Goal: Information Seeking & Learning: Find specific page/section

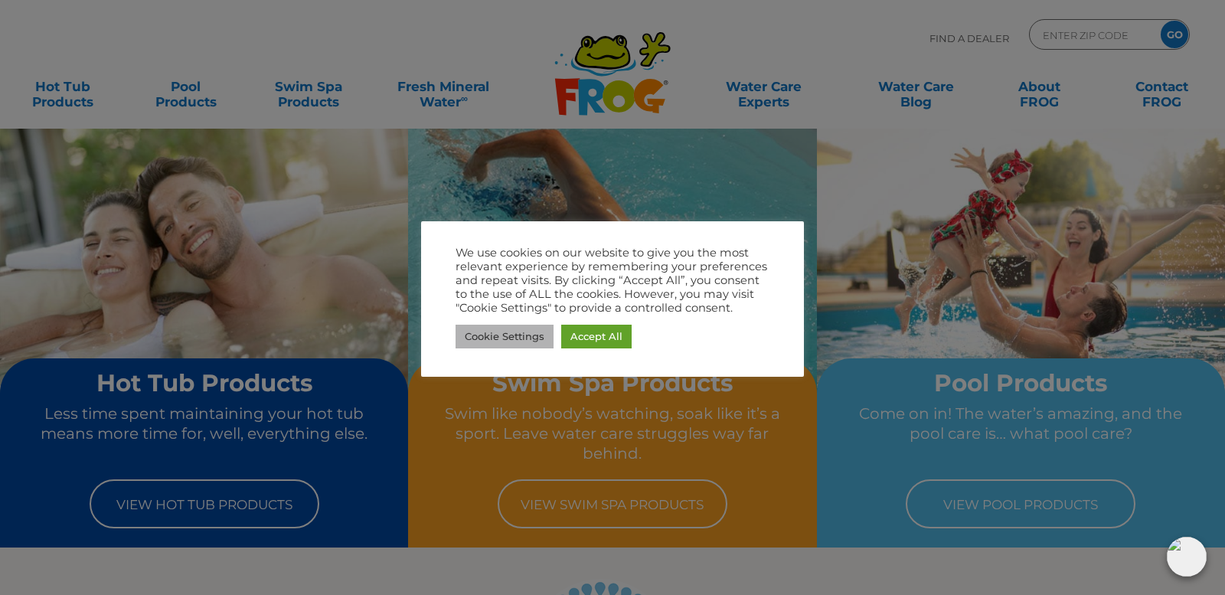
click at [523, 334] on link "Cookie Settings" at bounding box center [504, 337] width 98 height 24
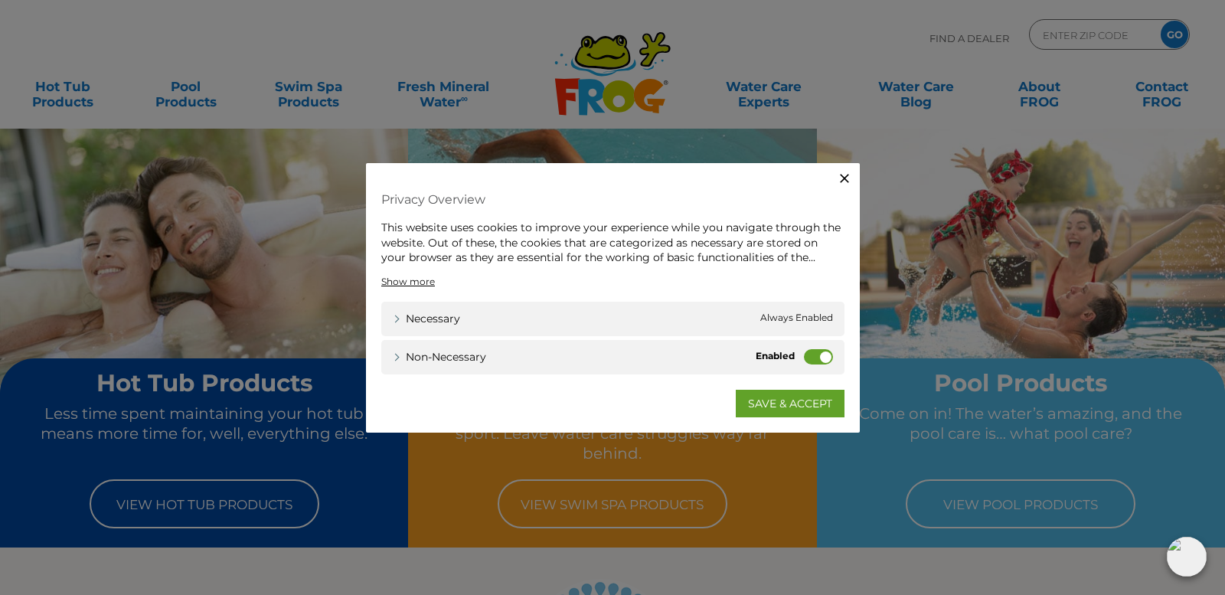
click at [807, 354] on label "Non-necessary" at bounding box center [818, 355] width 29 height 15
click at [0, 0] on input "Non-necessary" at bounding box center [0, 0] width 0 height 0
click at [769, 403] on link "SAVE & ACCEPT" at bounding box center [790, 403] width 109 height 28
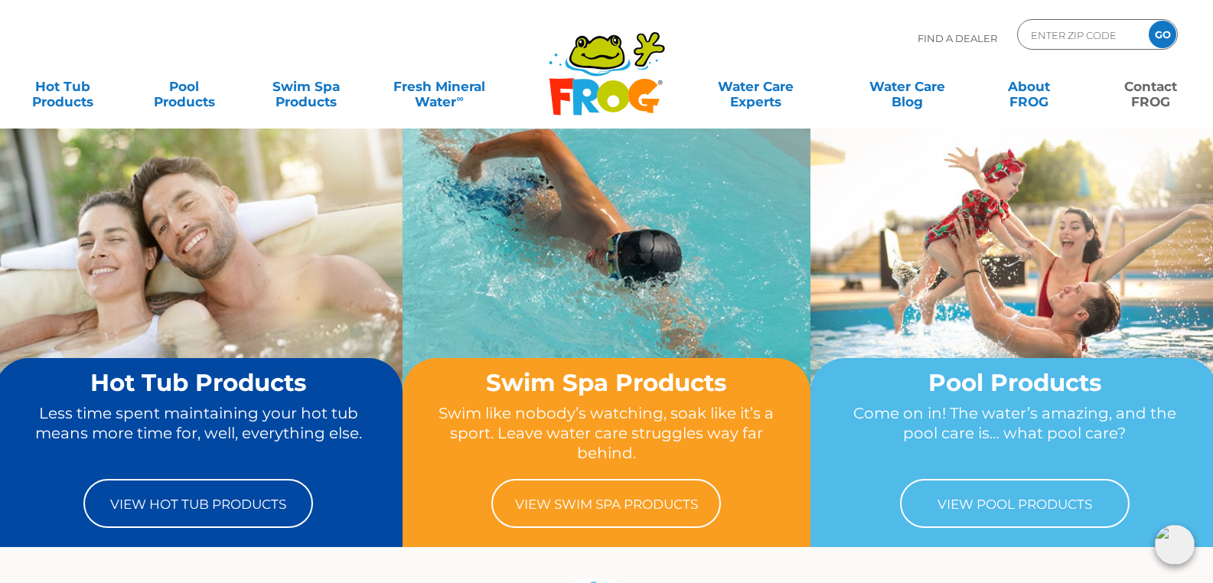
click at [1160, 95] on link "Contact FROG" at bounding box center [1150, 86] width 95 height 31
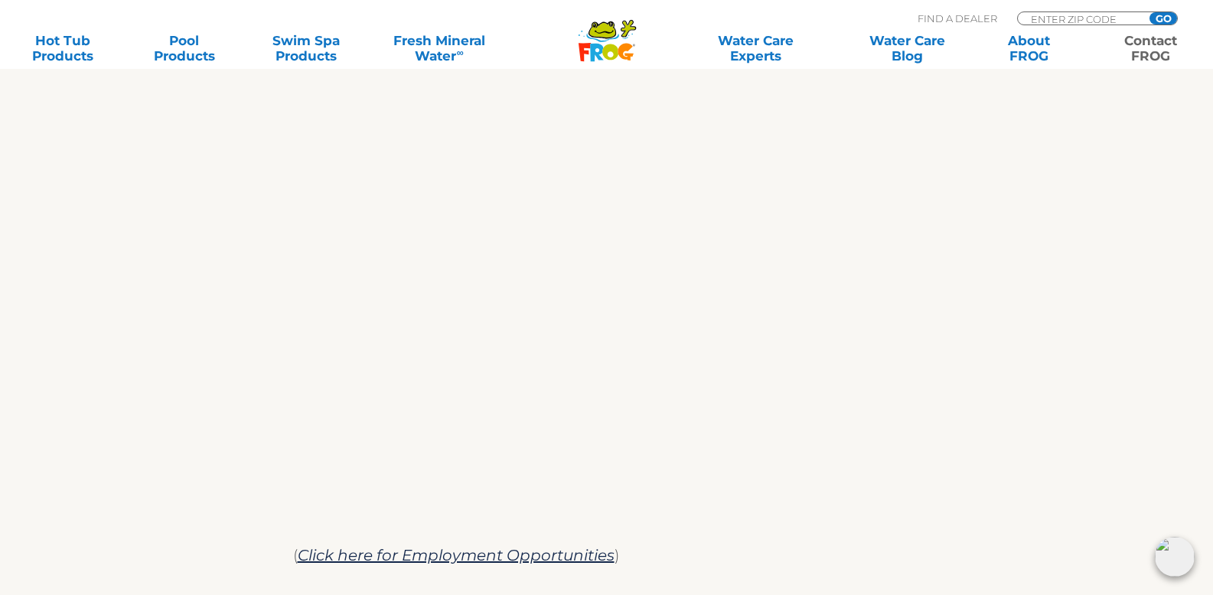
scroll to position [833, 0]
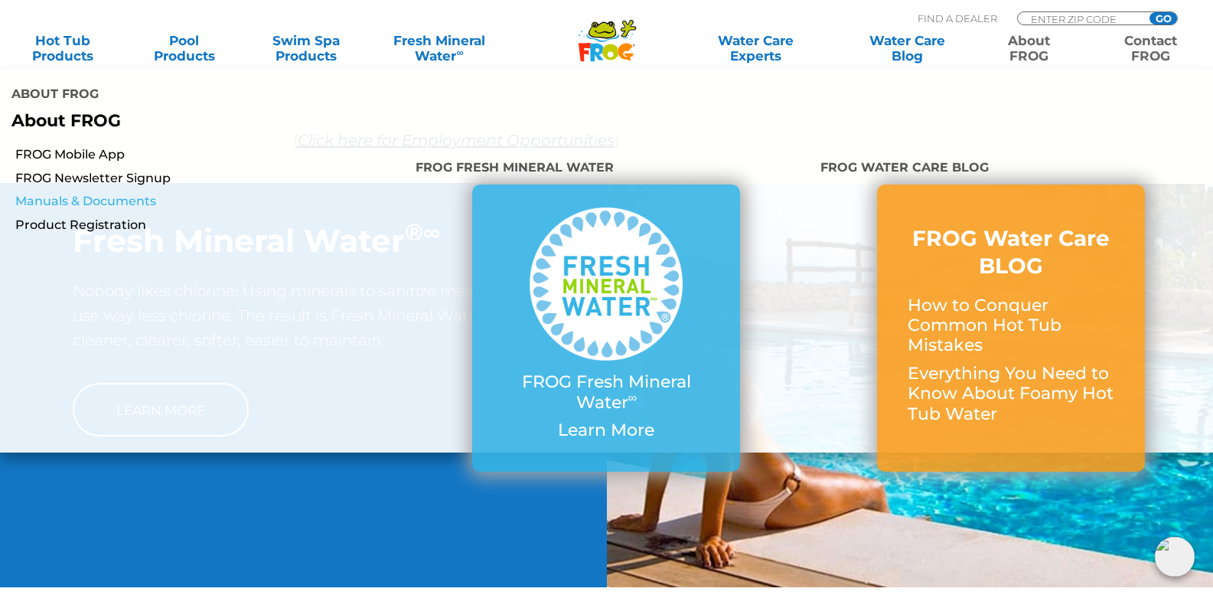
click at [82, 193] on link "Manuals & Documents" at bounding box center [209, 201] width 389 height 17
